Goal: Task Accomplishment & Management: Manage account settings

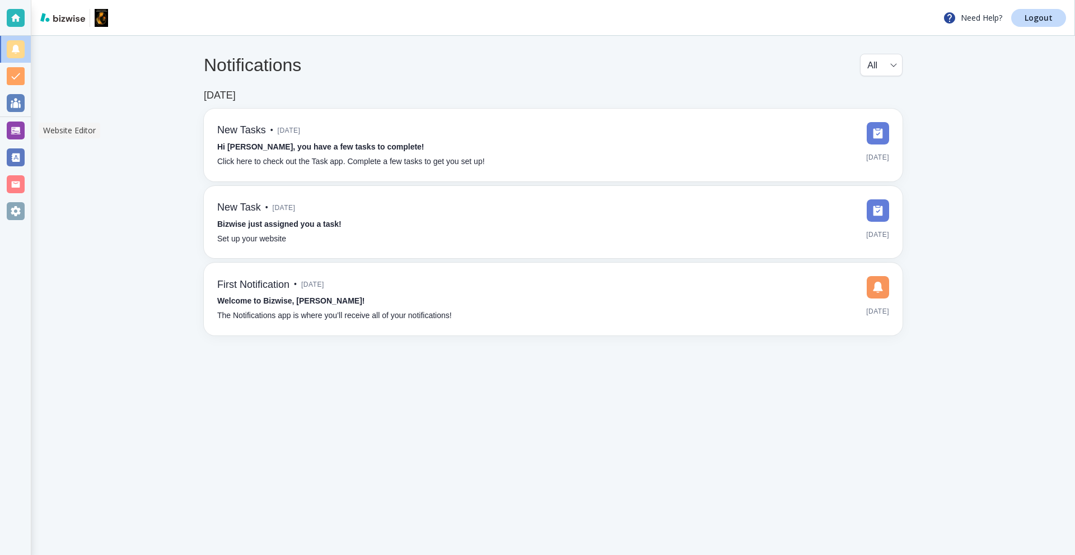
drag, startPoint x: 22, startPoint y: 131, endPoint x: 68, endPoint y: 129, distance: 46.0
click at [21, 131] on div at bounding box center [16, 130] width 18 height 18
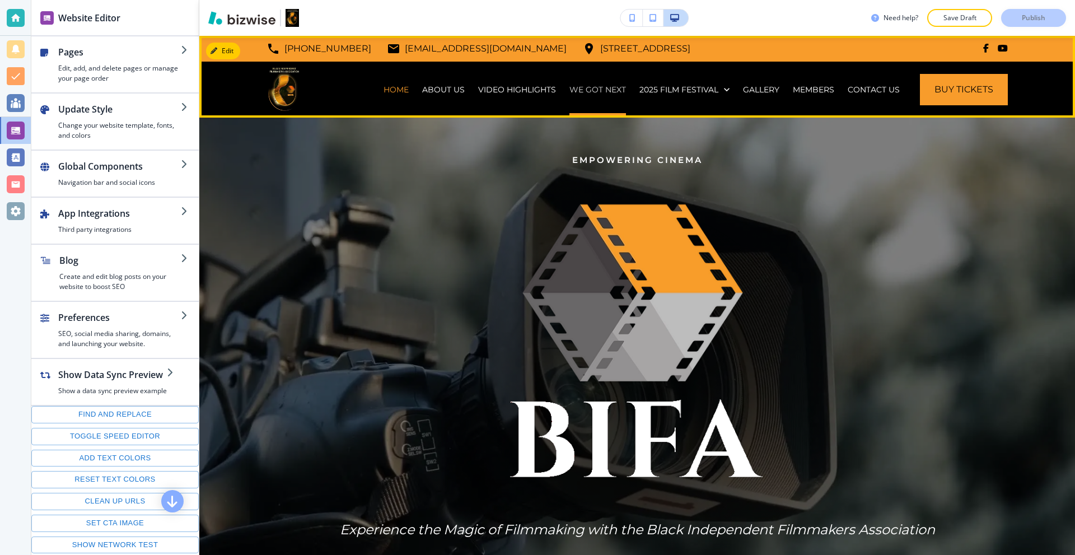
click at [604, 88] on p "WE GOT NEXT" at bounding box center [597, 89] width 57 height 11
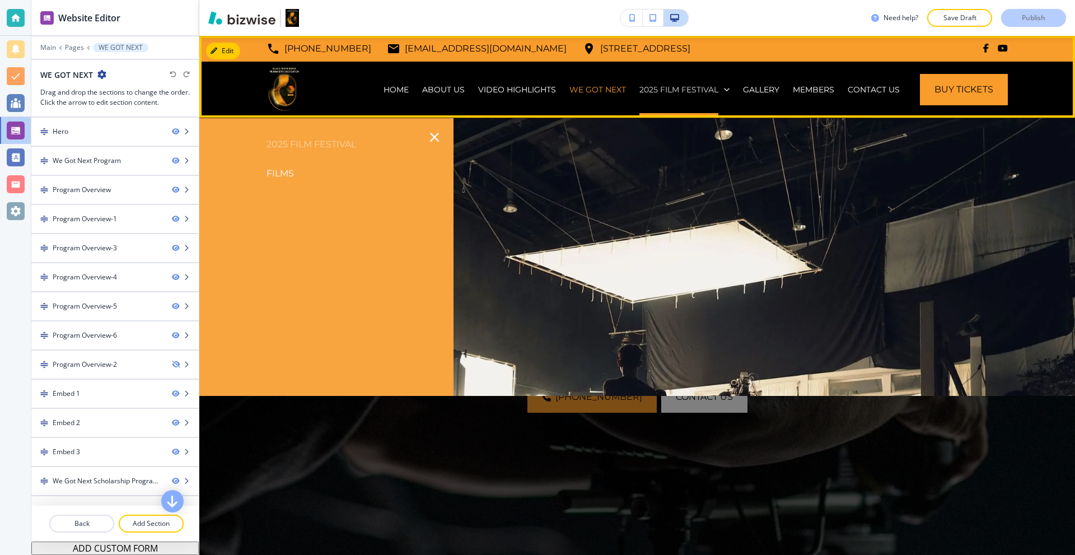
click at [657, 90] on p "2025 Film Festival" at bounding box center [678, 89] width 79 height 11
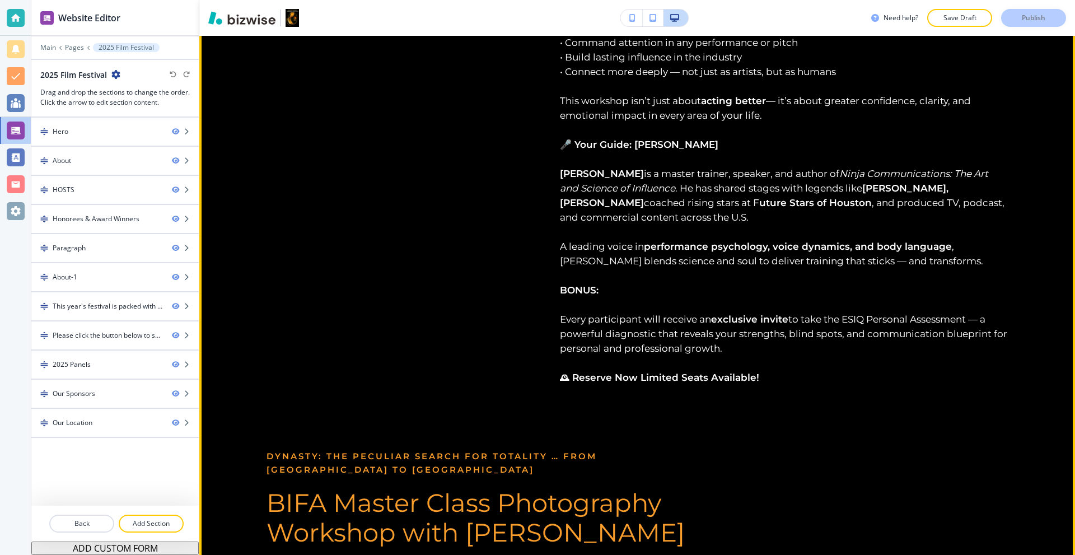
scroll to position [3919, 0]
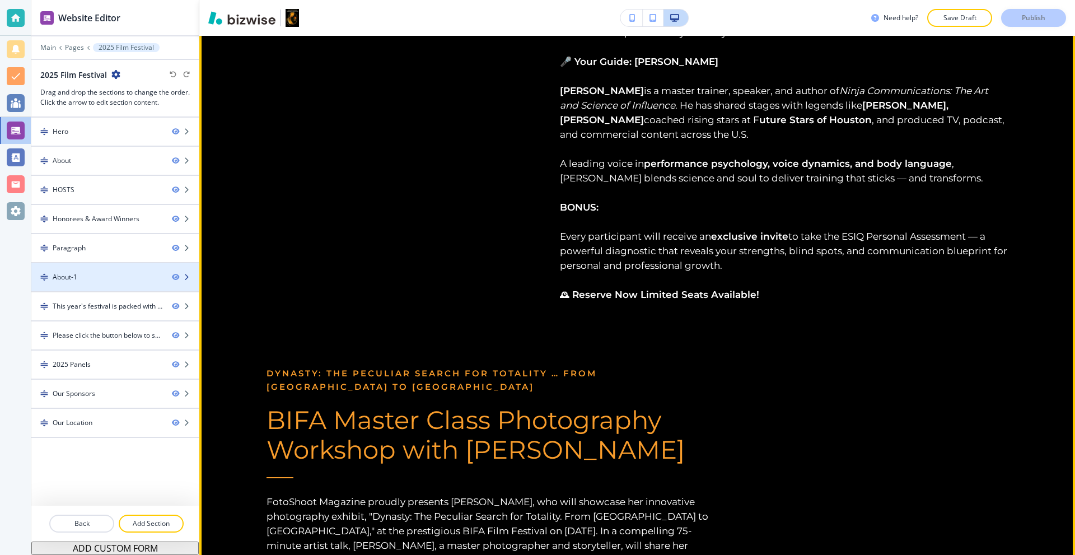
click at [113, 283] on div at bounding box center [114, 286] width 167 height 9
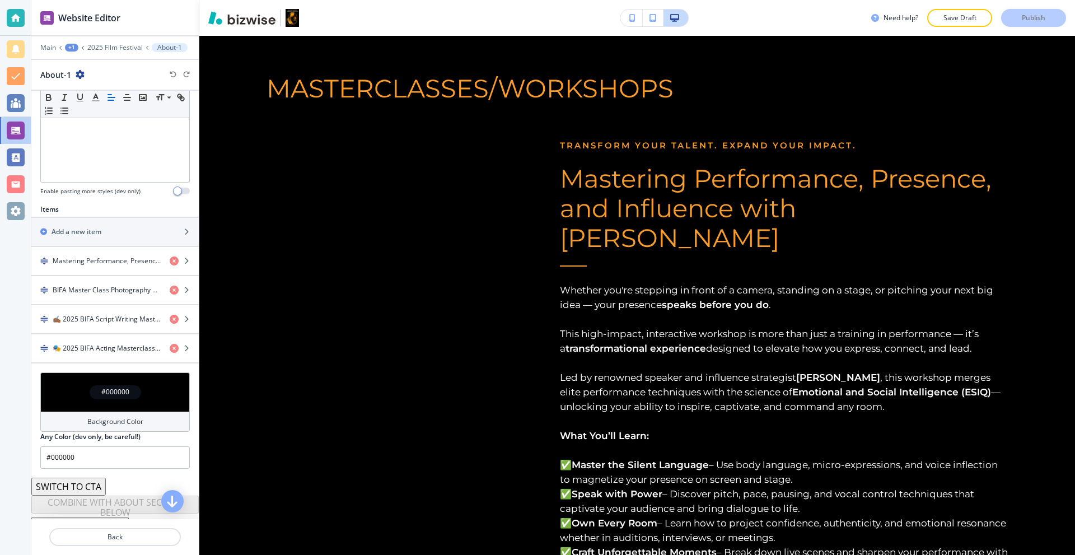
scroll to position [3167, 0]
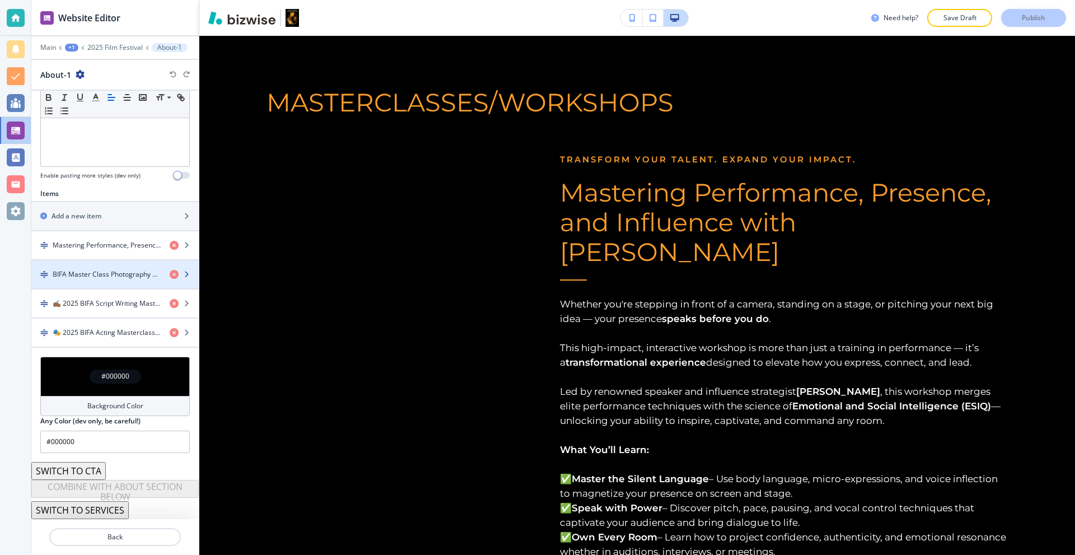
click at [108, 278] on h4 "BIFA Master Class Photography Workshop with Missy Burton" at bounding box center [107, 274] width 108 height 10
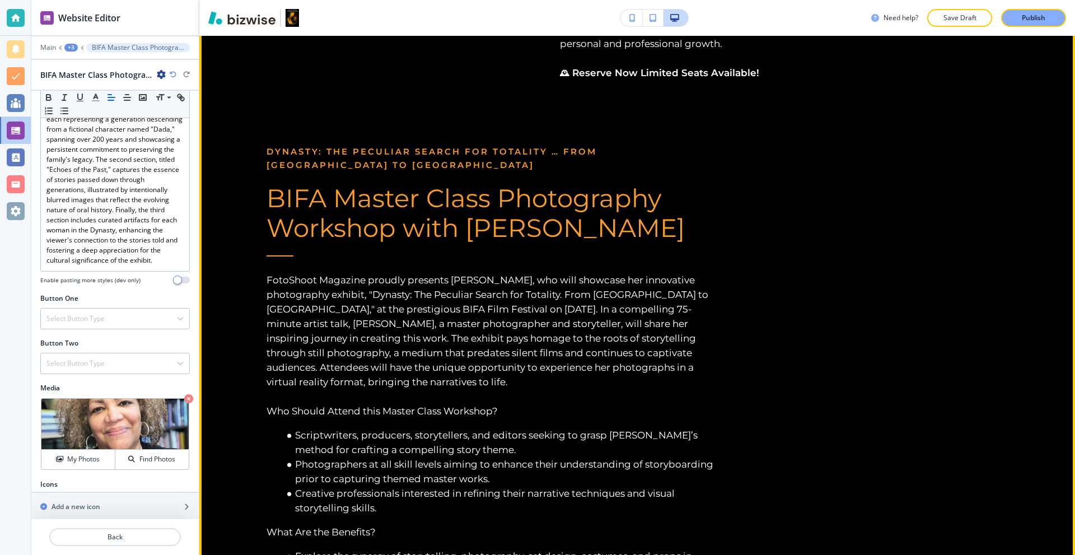
scroll to position [619, 0]
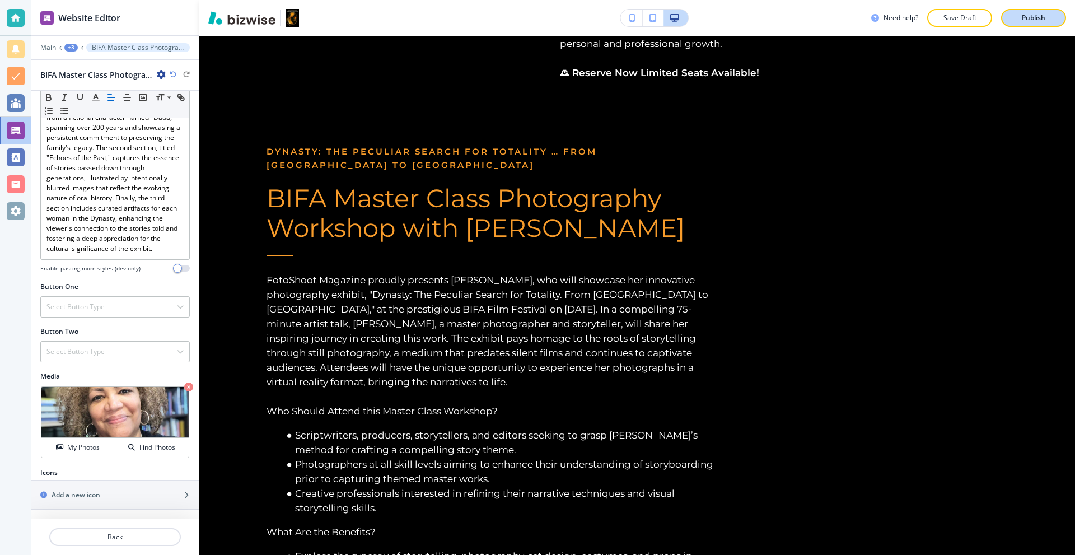
click at [1020, 19] on div "Publish" at bounding box center [1034, 18] width 36 height 10
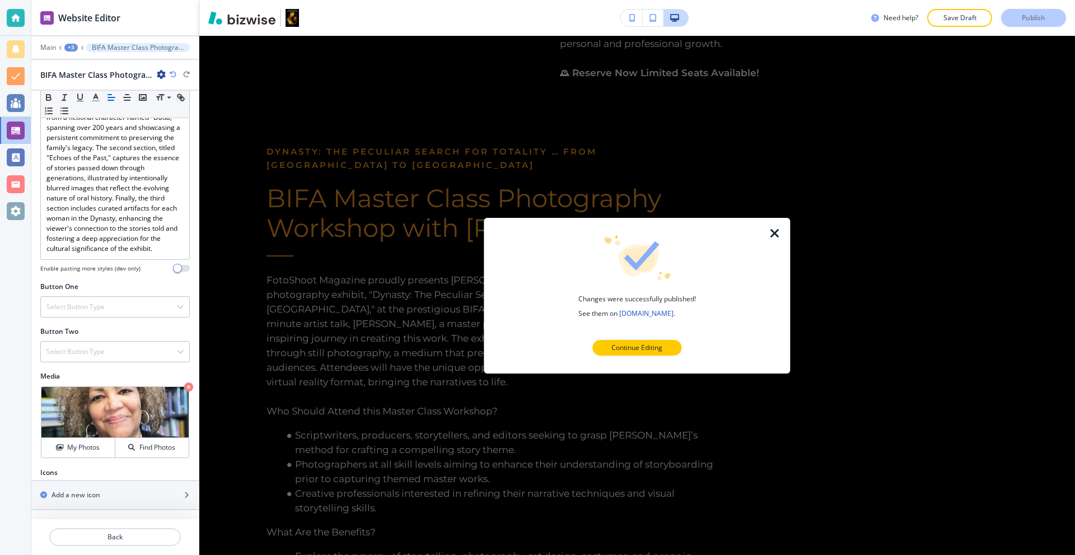
click at [772, 231] on icon "button" at bounding box center [774, 232] width 13 height 13
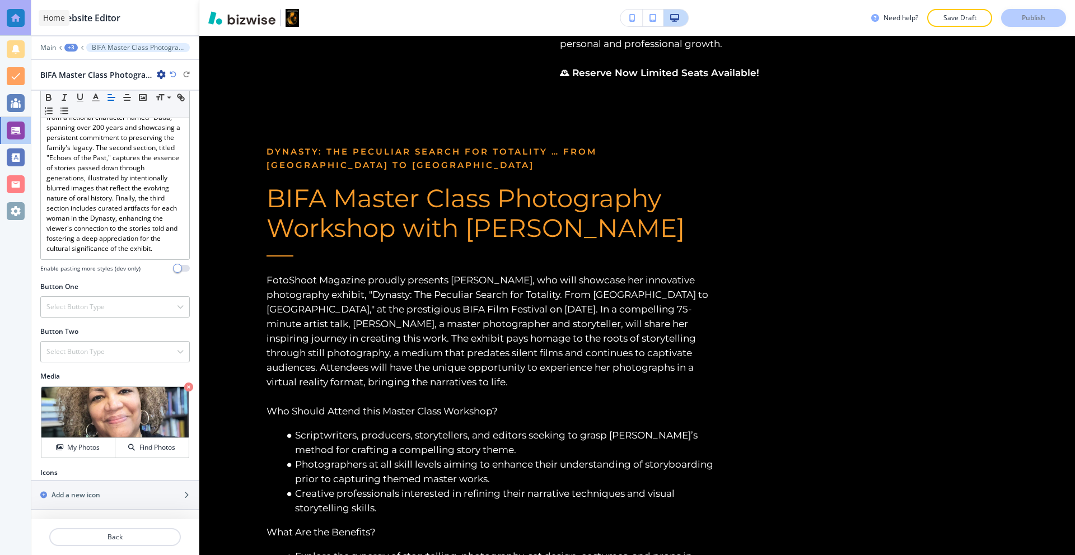
click at [9, 15] on div at bounding box center [16, 18] width 18 height 18
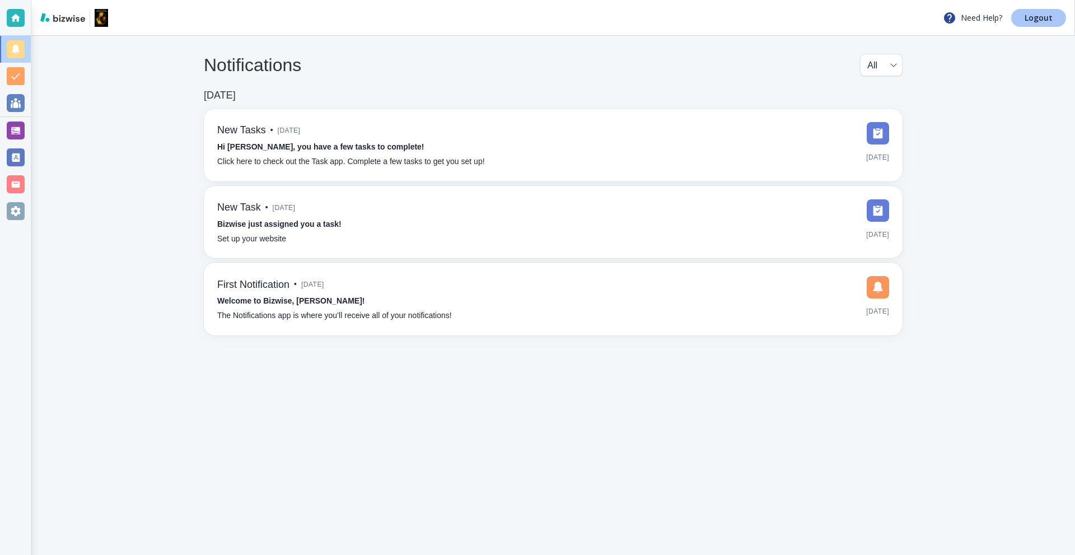
click at [1029, 20] on p "Logout" at bounding box center [1039, 18] width 28 height 8
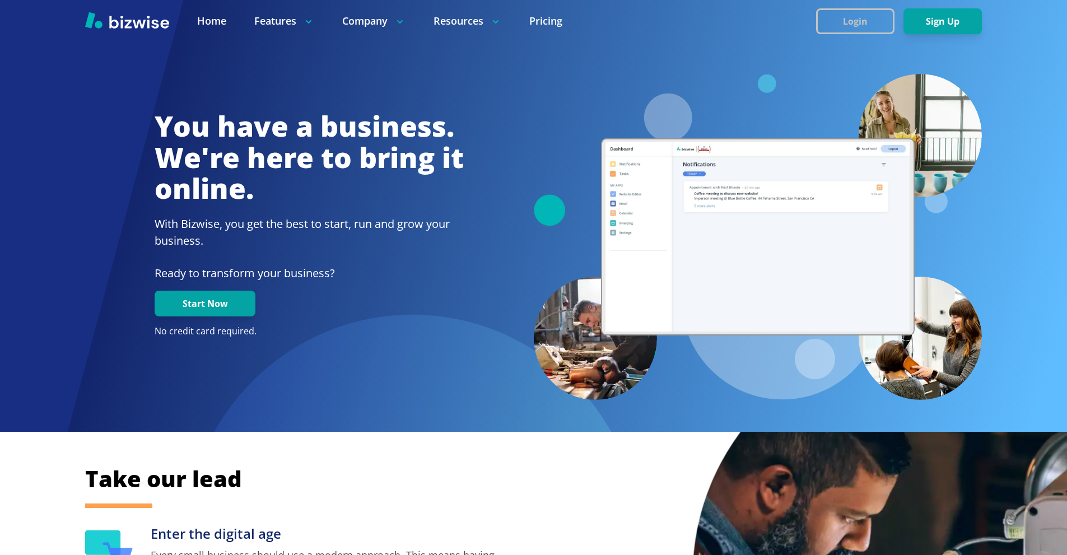
click at [839, 16] on button "Login" at bounding box center [855, 21] width 78 height 26
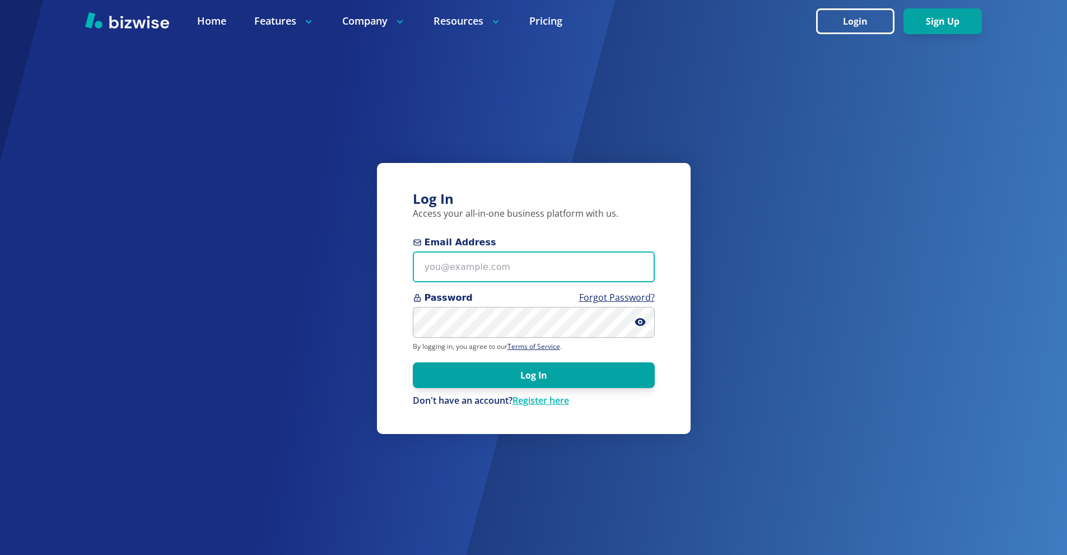
click at [489, 267] on input "Email Address" at bounding box center [534, 266] width 242 height 31
paste input "rosscurtis867@gmail.com"
type input "rosscurtis867@gmail.com"
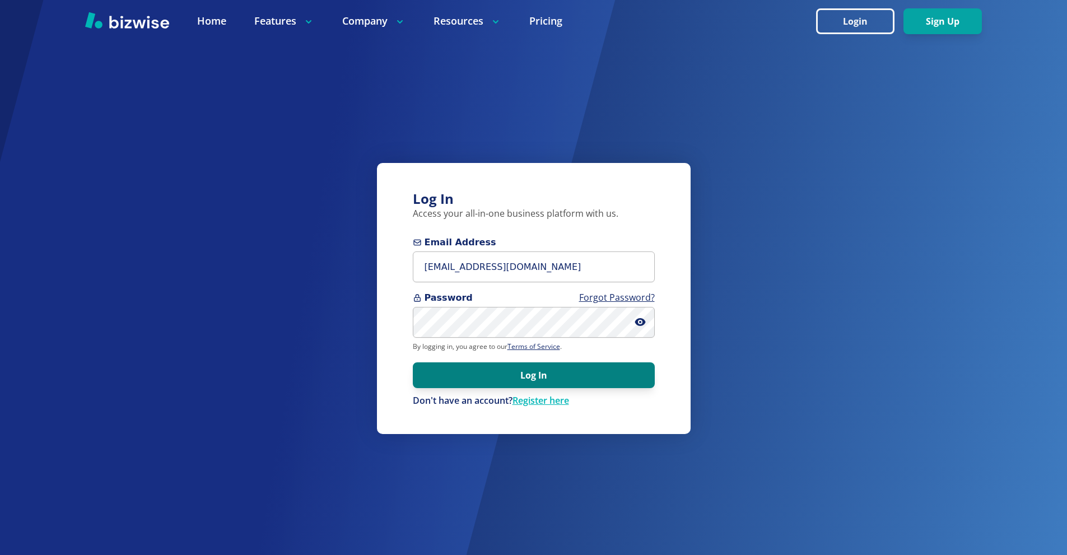
click at [532, 377] on button "Log In" at bounding box center [534, 375] width 242 height 26
